Goal: Task Accomplishment & Management: Manage account settings

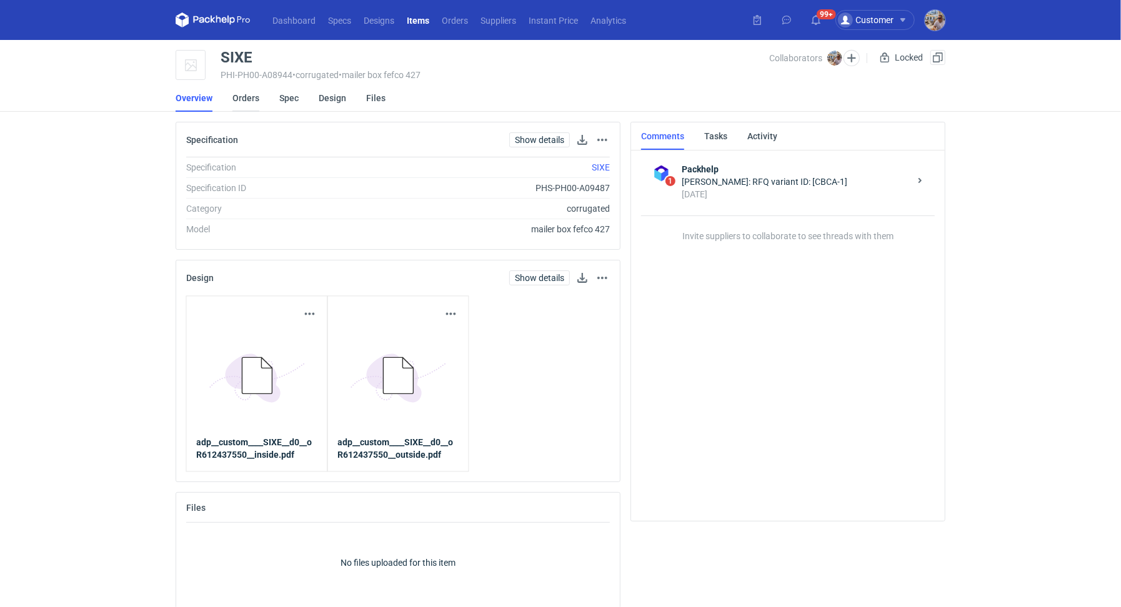
click at [249, 107] on link "Orders" at bounding box center [245, 97] width 27 height 27
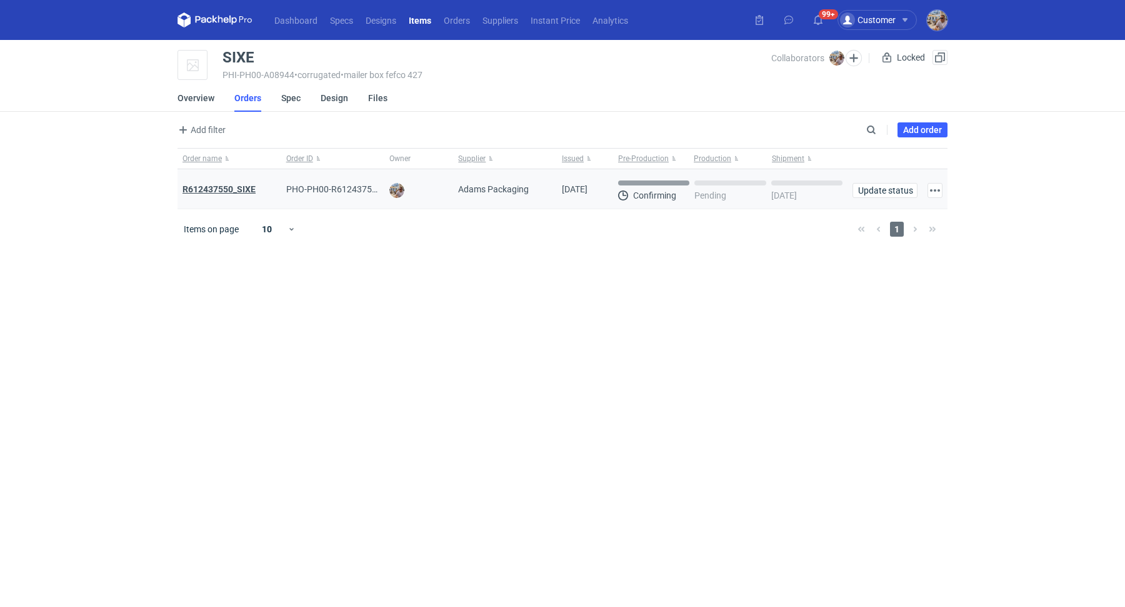
click at [234, 185] on strong "R612437550_SIXE" at bounding box center [218, 189] width 73 height 10
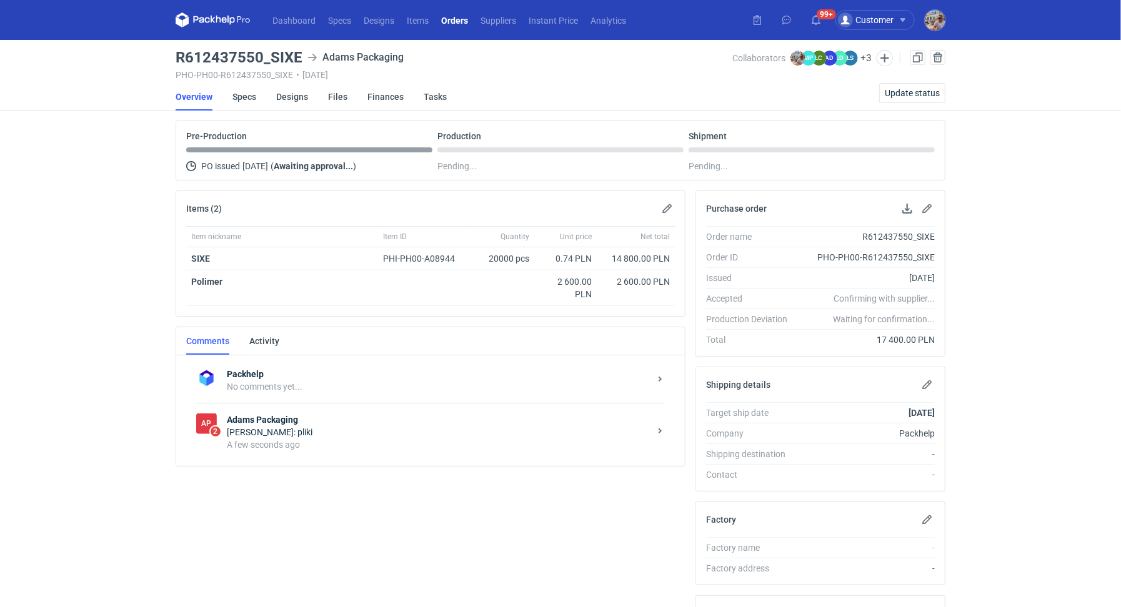
click at [321, 421] on strong "Adams Packaging" at bounding box center [438, 420] width 423 height 12
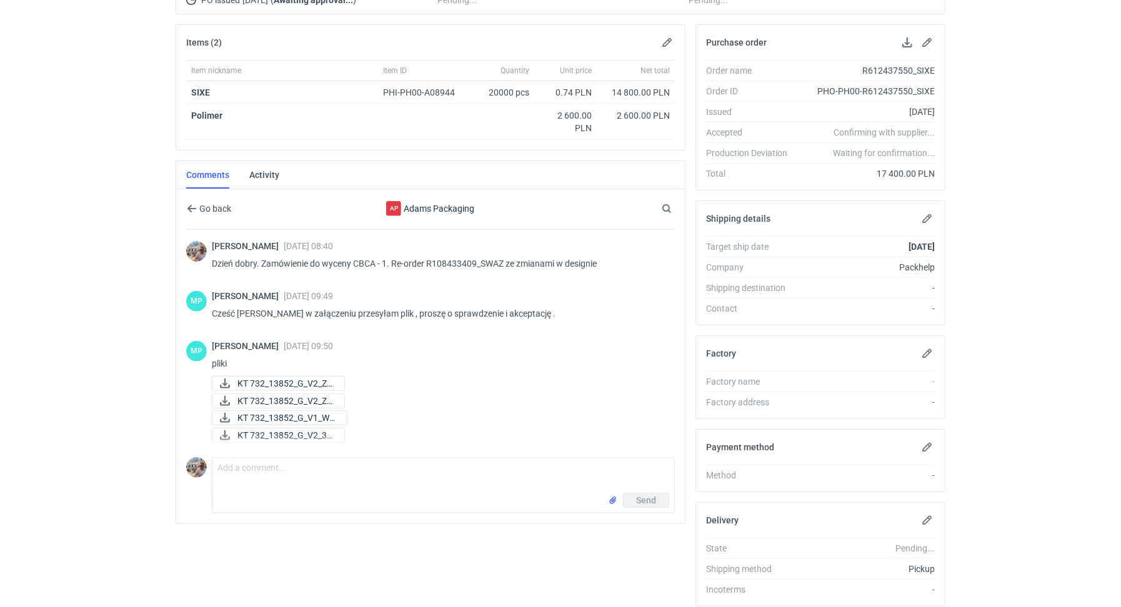
scroll to position [208, 0]
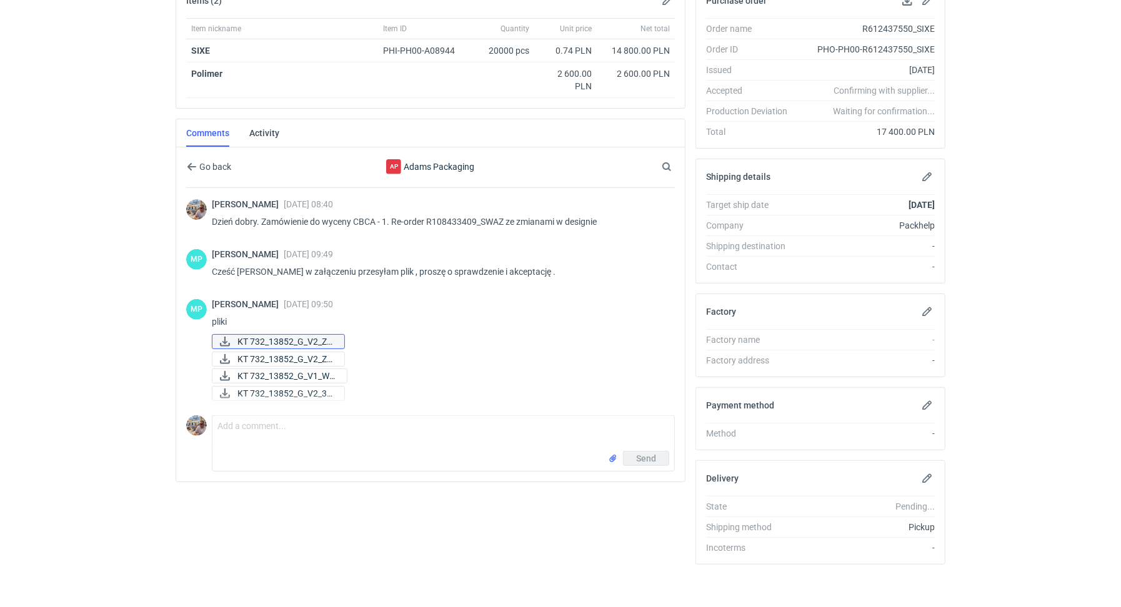
click at [312, 336] on span "KT 732_13852_G_V2_ZE..." at bounding box center [285, 342] width 97 height 14
click at [304, 352] on span "KT 732_13852_G_V2_ZE..." at bounding box center [285, 359] width 97 height 14
click at [304, 369] on span "KT 732_13852_G_V1_WE..." at bounding box center [286, 376] width 99 height 14
click at [310, 387] on span "KT 732_13852_G_V2_3D..." at bounding box center [285, 394] width 97 height 14
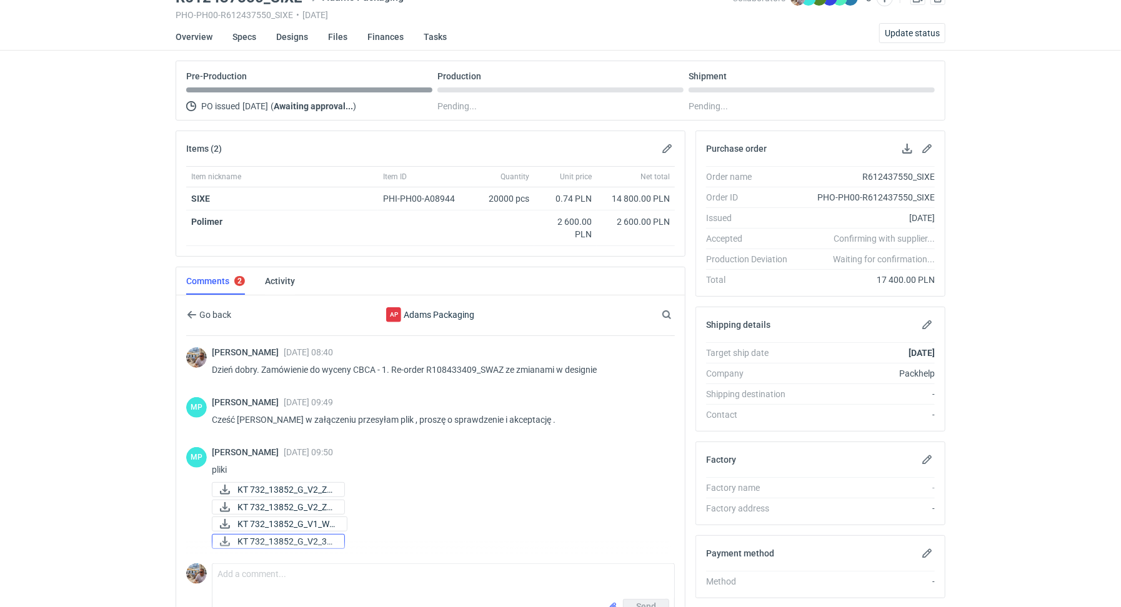
scroll to position [0, 0]
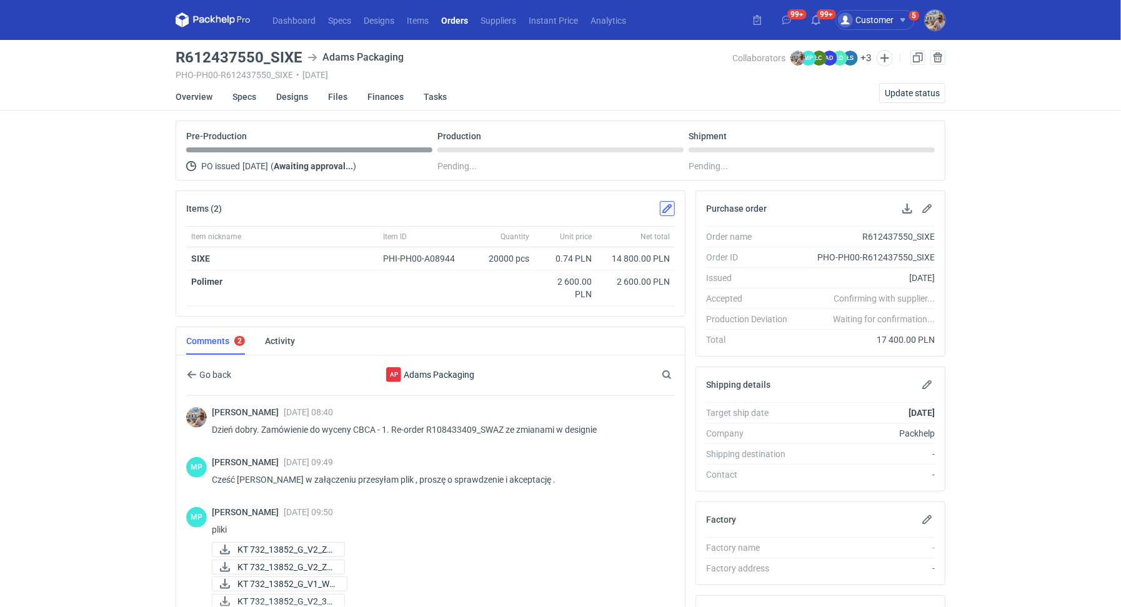
click at [667, 209] on button "button" at bounding box center [667, 208] width 15 height 15
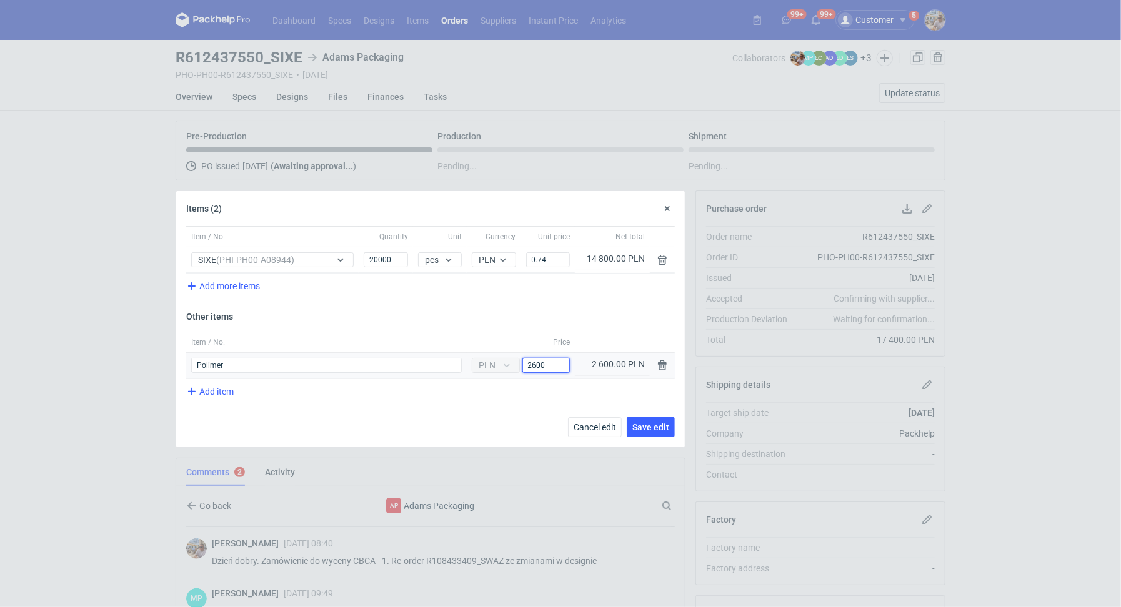
drag, startPoint x: 541, startPoint y: 361, endPoint x: 517, endPoint y: 357, distance: 23.3
click at [517, 358] on div "Currency PLN Price 2600" at bounding box center [521, 365] width 101 height 15
type input "500"
click at [654, 423] on span "Save edit" at bounding box center [650, 427] width 37 height 9
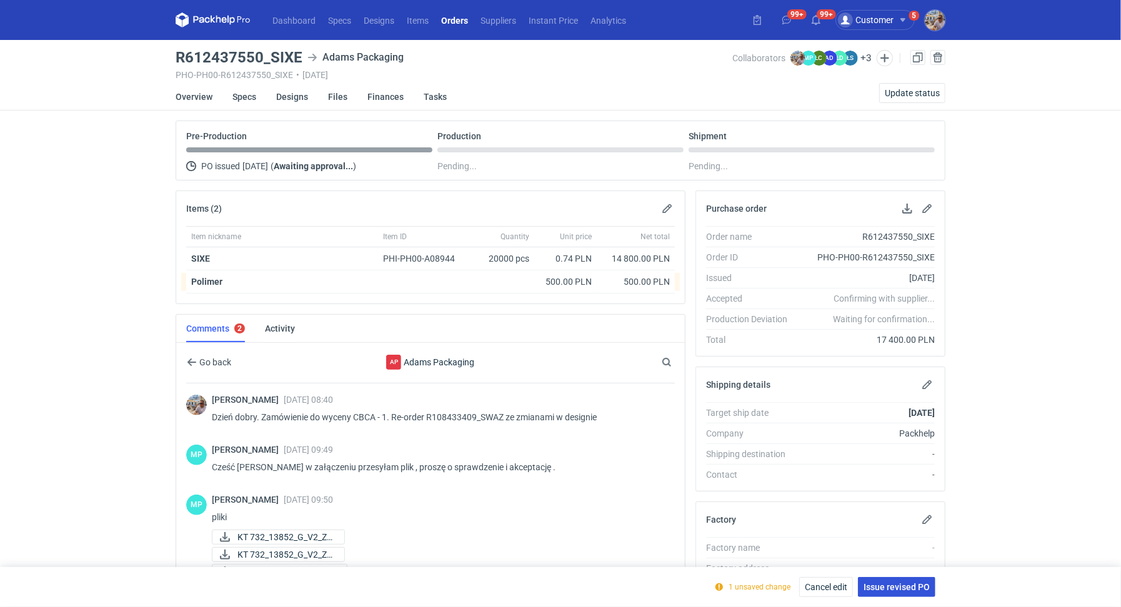
click at [889, 589] on span "Issue revised PO" at bounding box center [897, 587] width 66 height 9
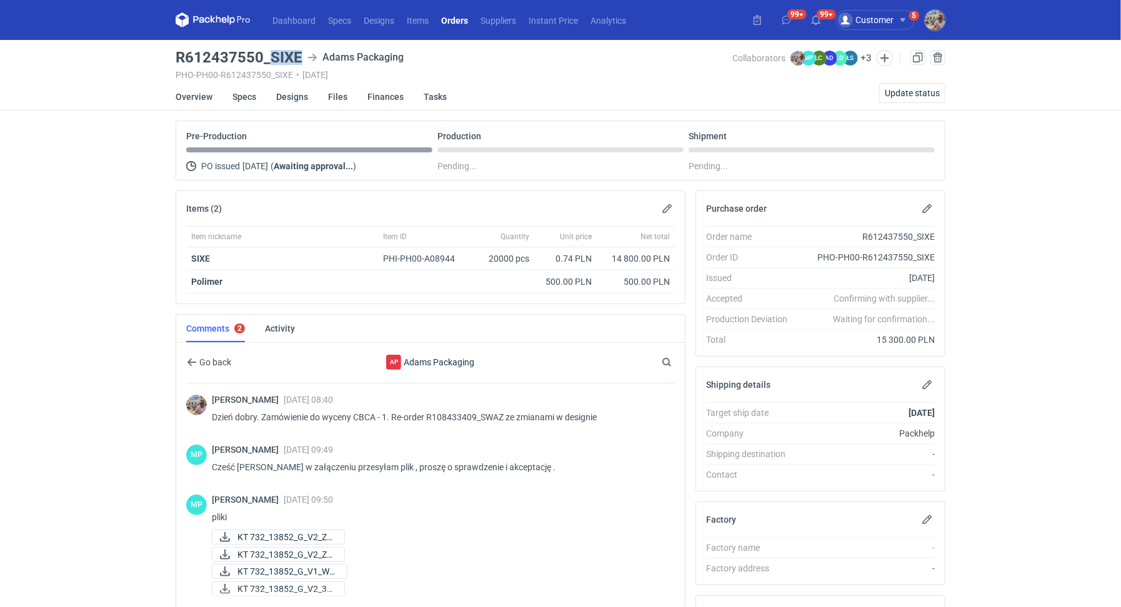
drag, startPoint x: 272, startPoint y: 61, endPoint x: 300, endPoint y: 59, distance: 28.2
click at [300, 59] on h3 "R612437550_SIXE" at bounding box center [239, 57] width 127 height 15
copy h3 "SIXE"
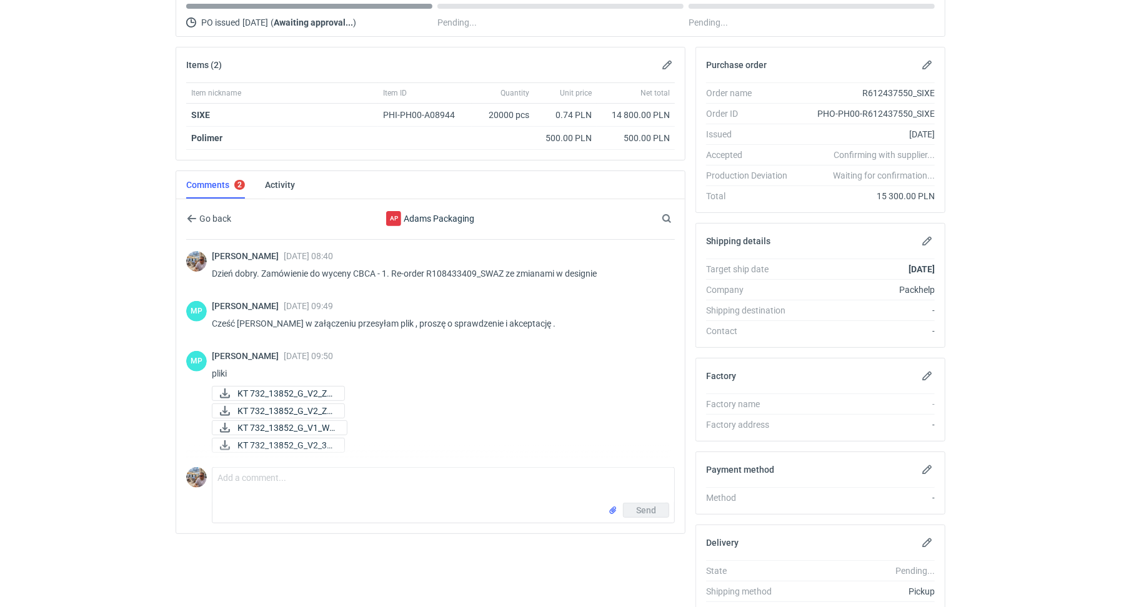
scroll to position [208, 0]
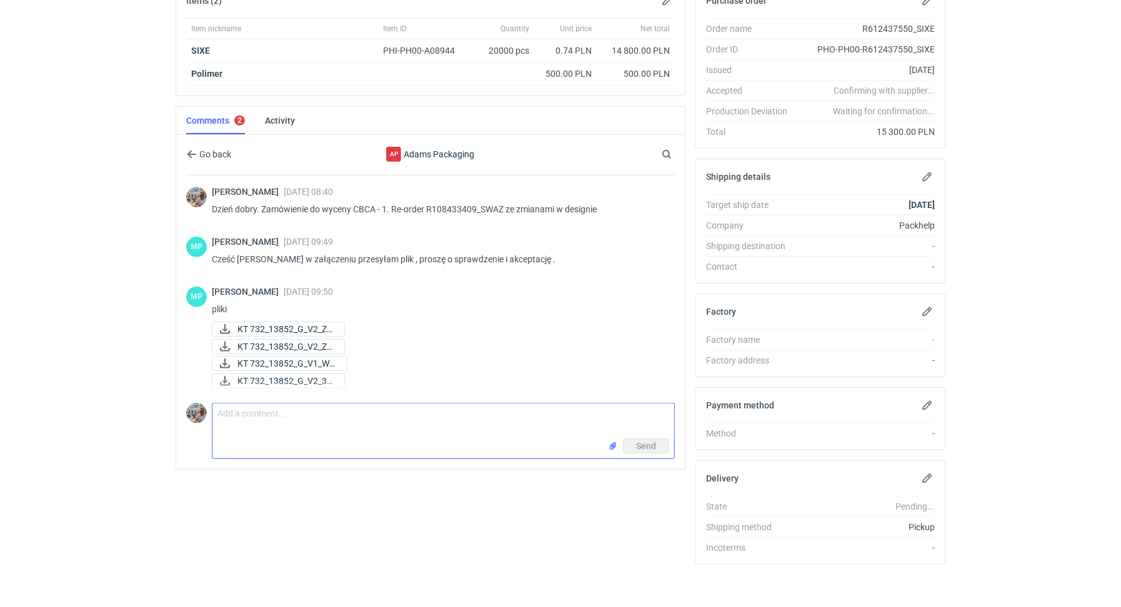
click at [306, 417] on textarea "Comment message" at bounding box center [443, 421] width 462 height 35
